Goal: Task Accomplishment & Management: Manage account settings

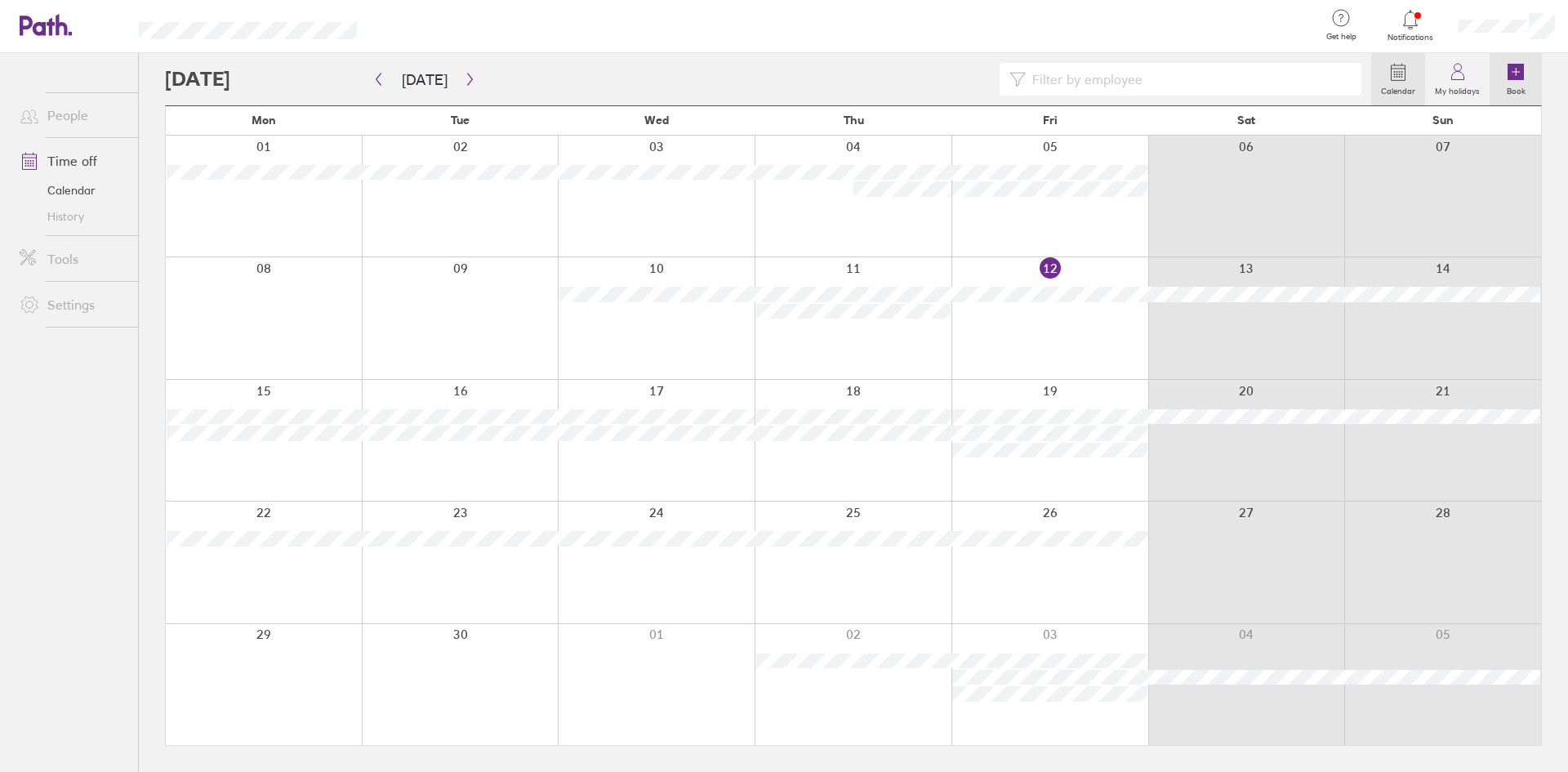
click at [1523, 75] on icon at bounding box center [1515, 72] width 17 height 17
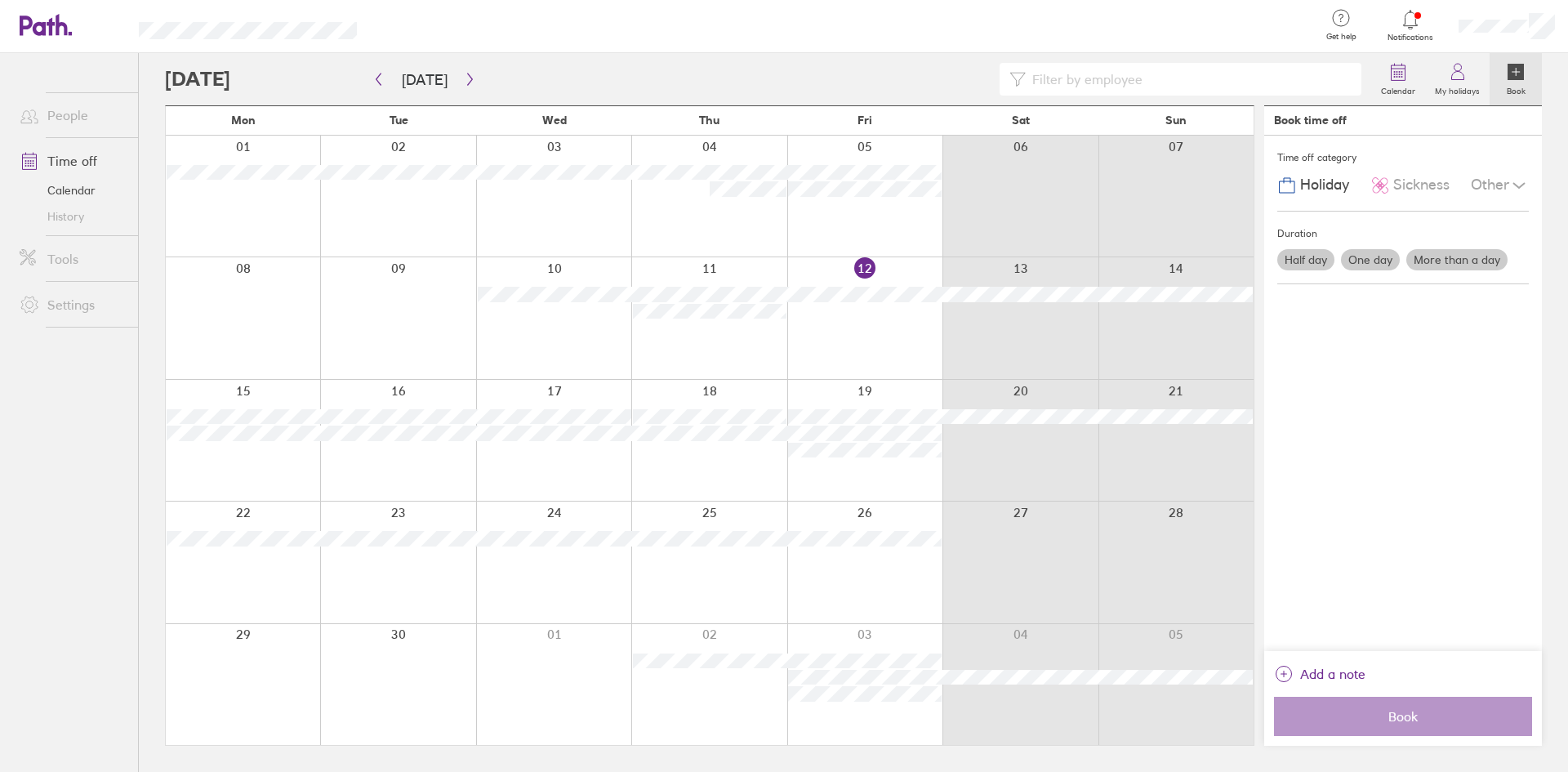
click at [869, 329] on div at bounding box center [864, 318] width 155 height 121
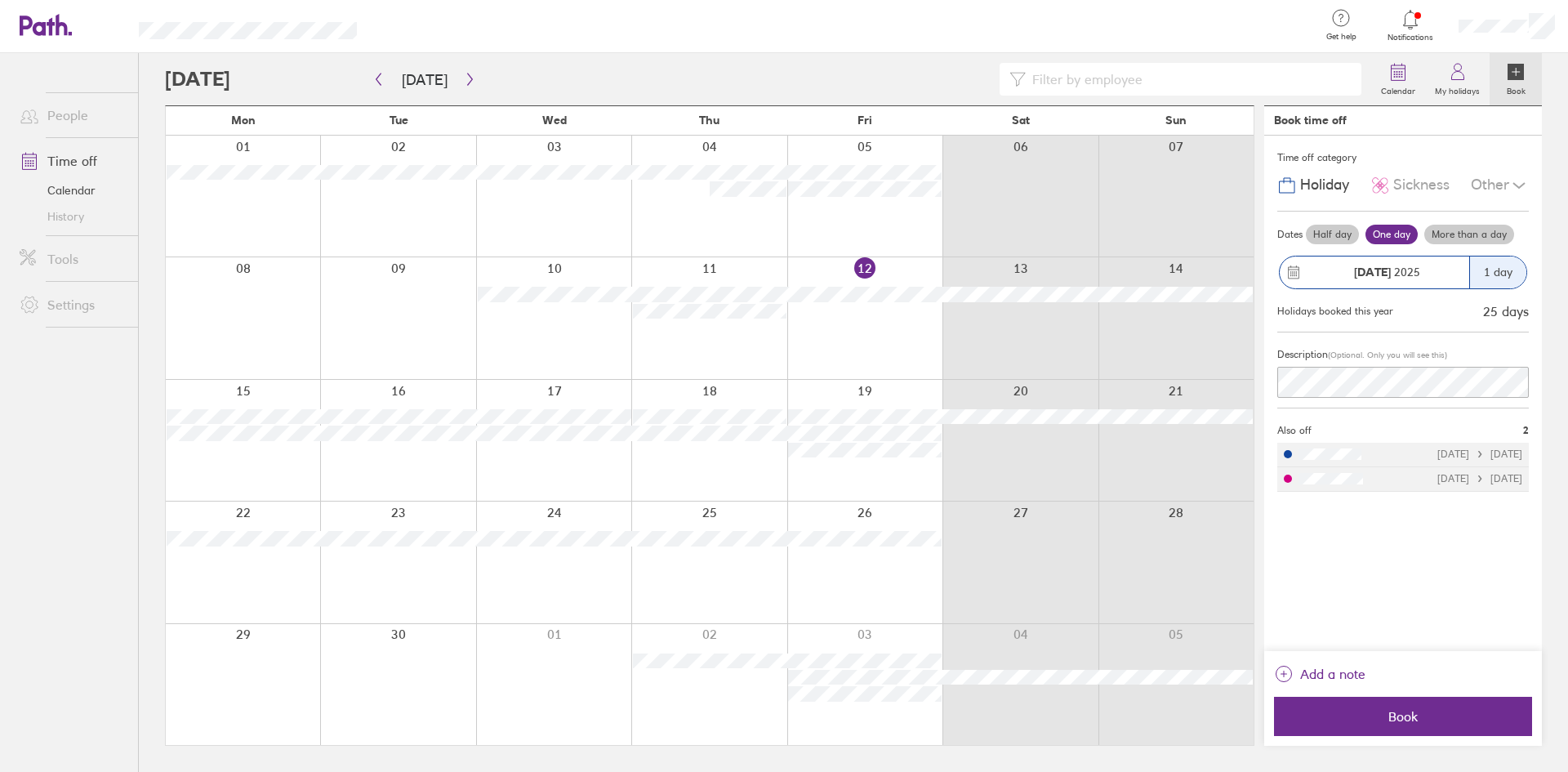
click at [1326, 235] on label "Half day" at bounding box center [1332, 234] width 53 height 19
click at [0, 0] on input "Half day" at bounding box center [0, 0] width 0 height 0
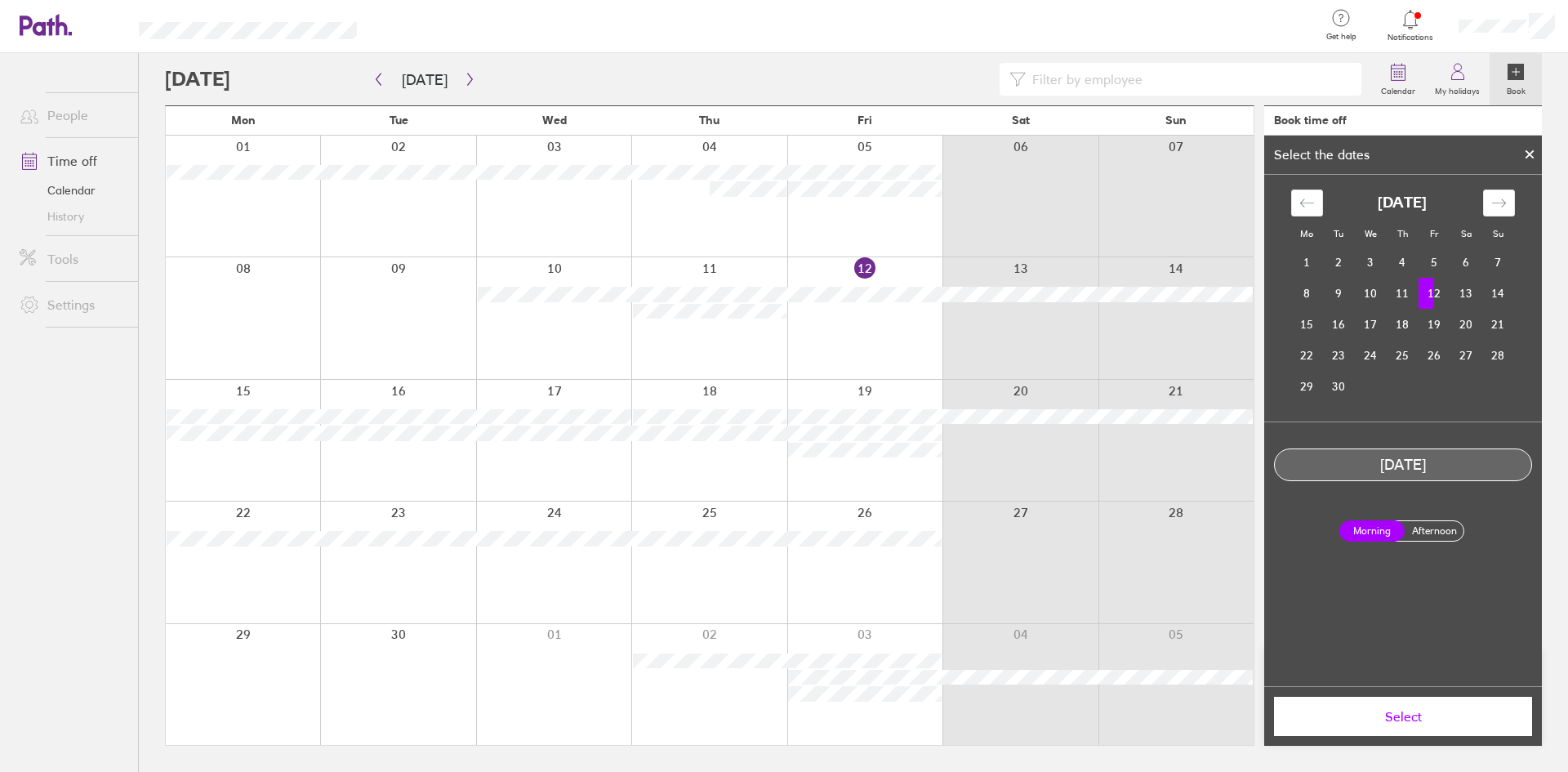
click at [1404, 725] on button "Select" at bounding box center [1403, 716] width 258 height 39
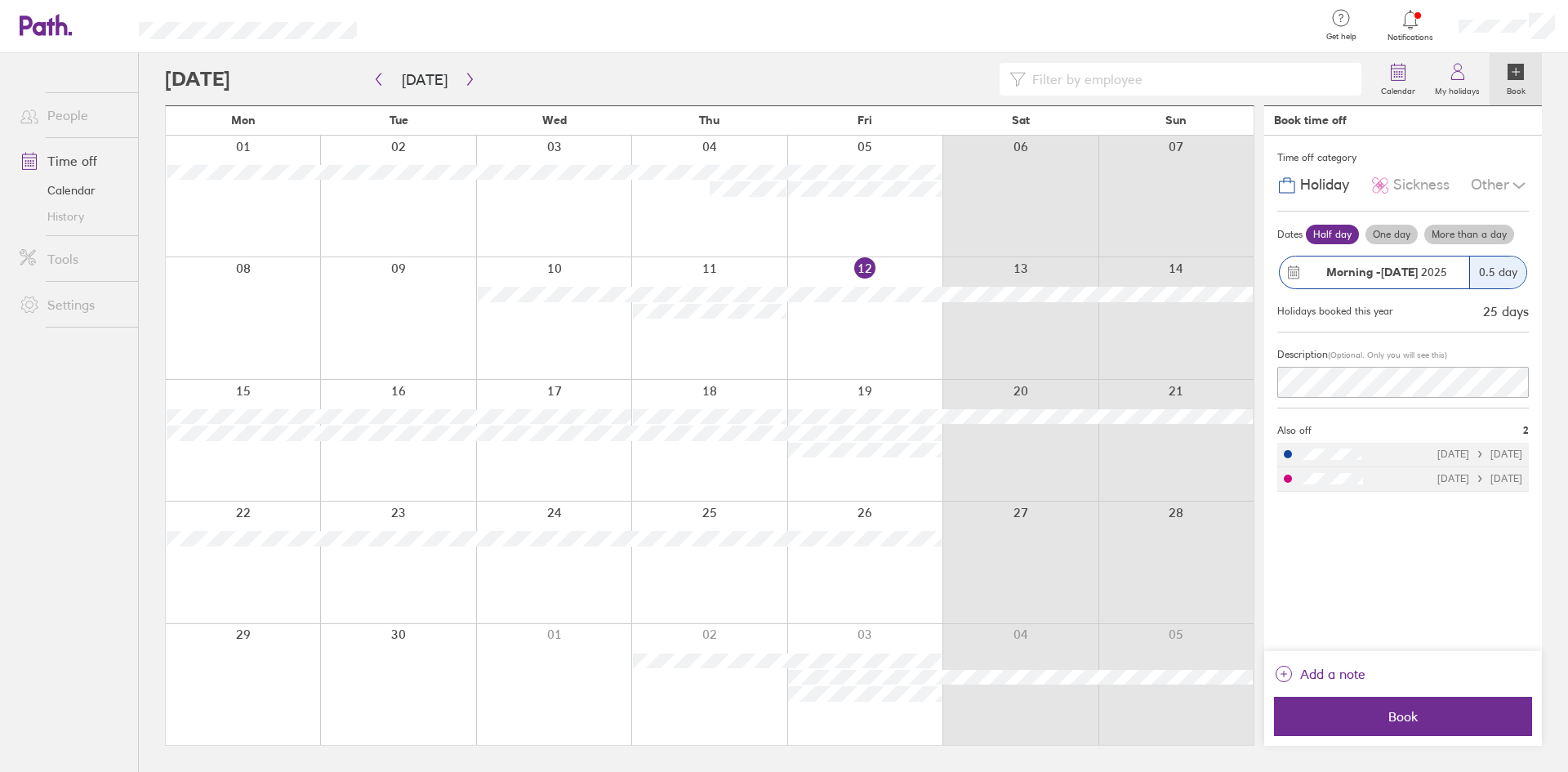
click at [1513, 183] on icon at bounding box center [1519, 185] width 19 height 19
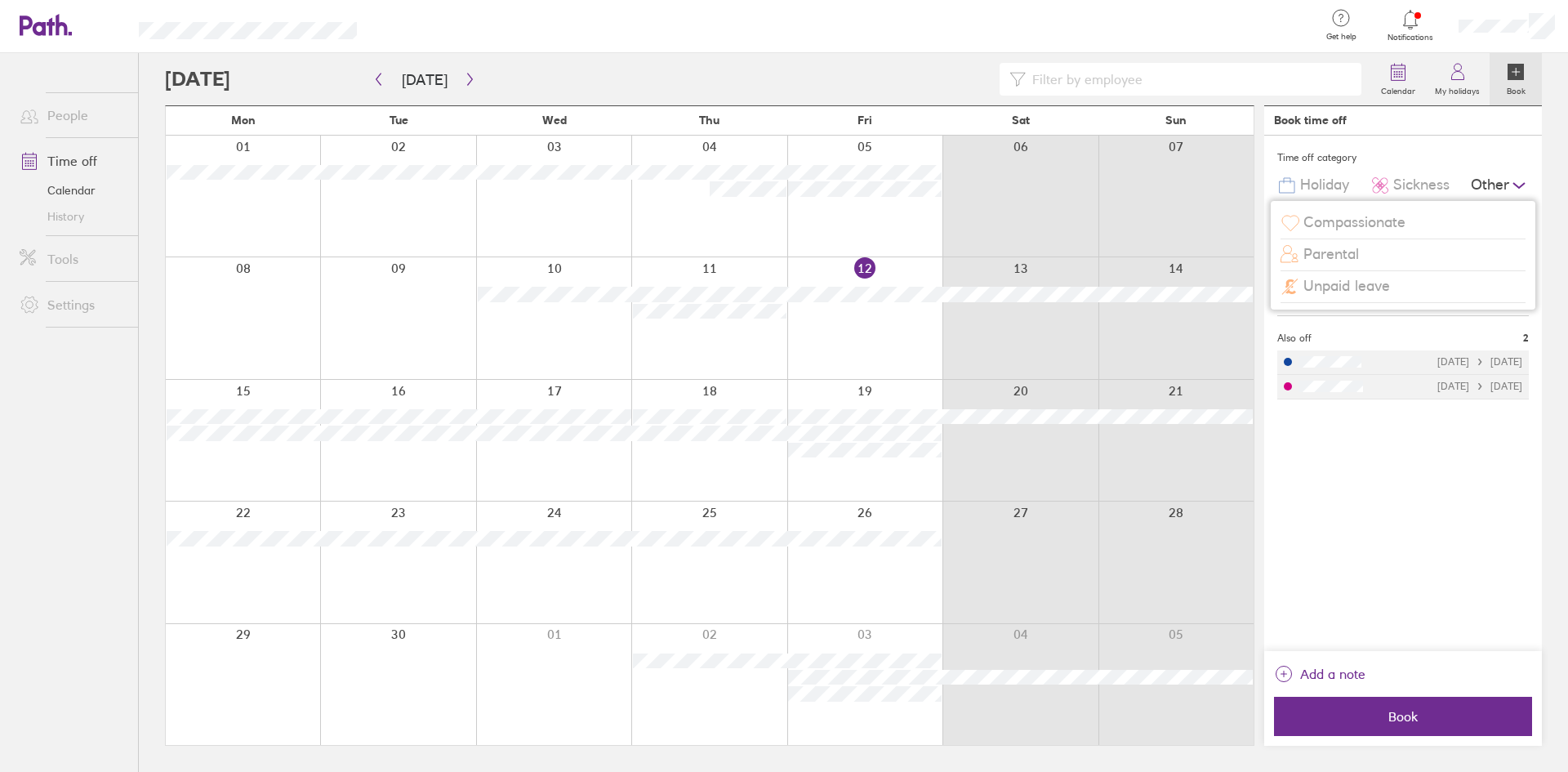
click at [1326, 293] on span "Unpaid leave" at bounding box center [1346, 287] width 87 height 18
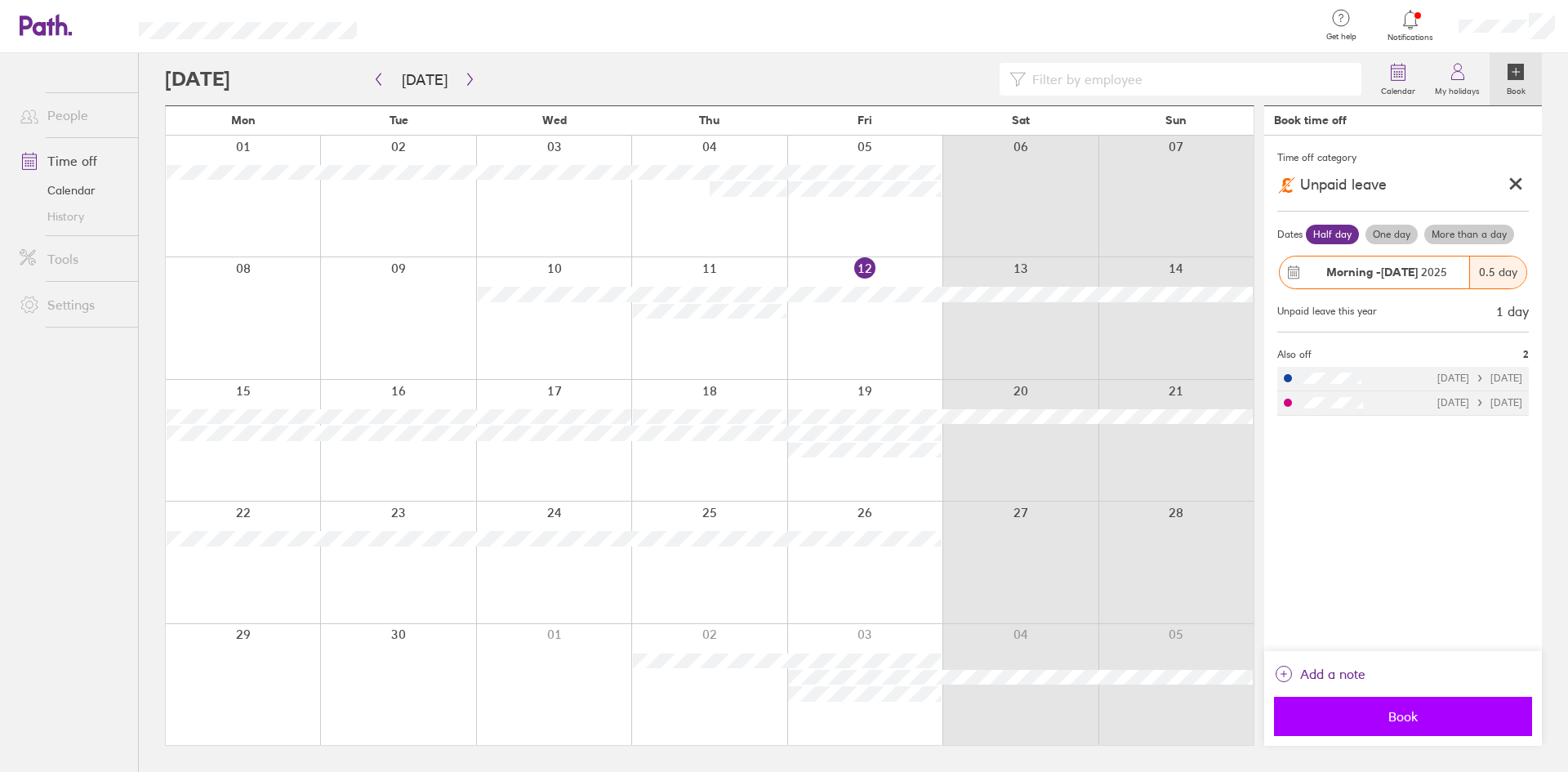
click at [1429, 719] on span "Book" at bounding box center [1403, 716] width 235 height 15
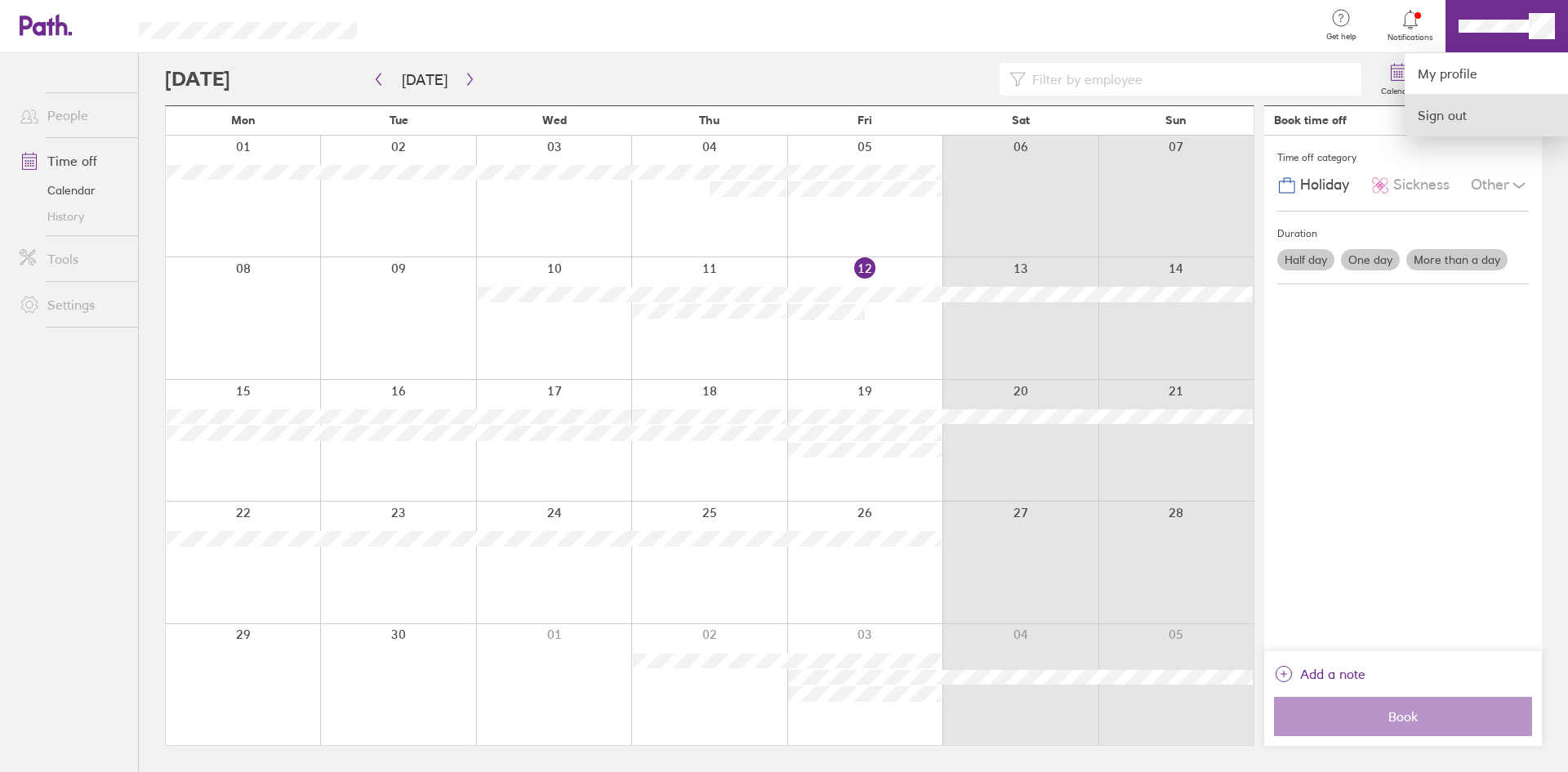
click at [1451, 108] on link "Sign out" at bounding box center [1486, 115] width 163 height 41
